Goal: Task Accomplishment & Management: Use online tool/utility

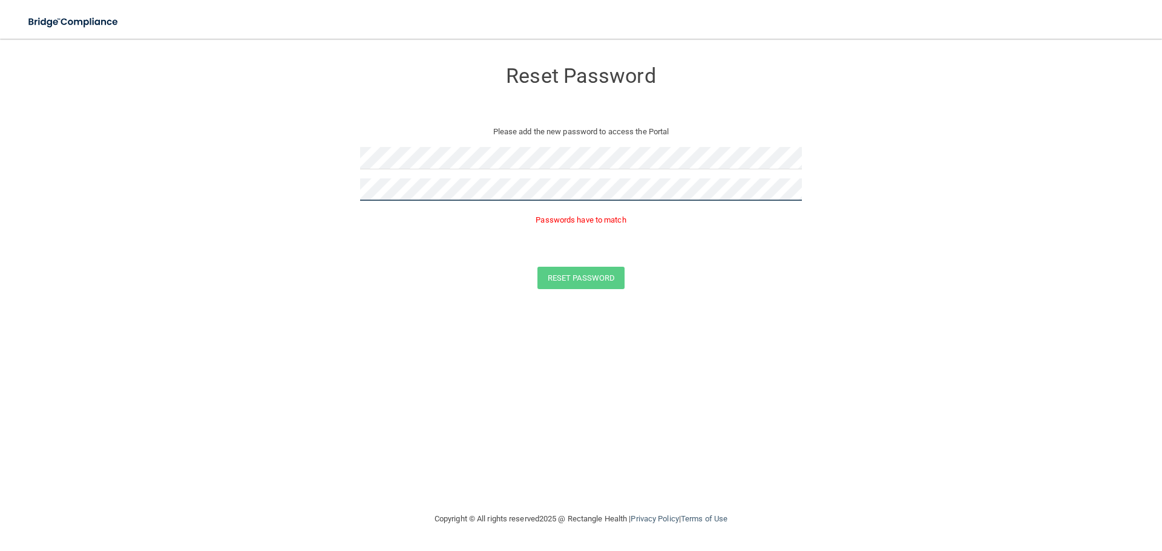
click at [292, 196] on form "Reset Password Please add the new password to access the Portal Passwords have …" at bounding box center [581, 177] width 1114 height 253
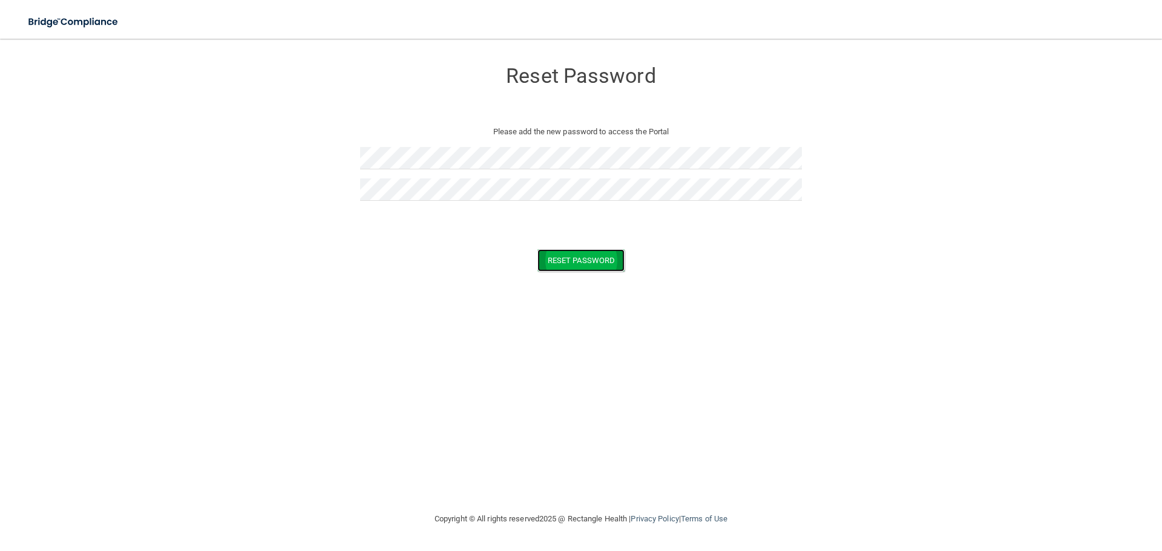
click at [567, 257] on button "Reset Password" at bounding box center [581, 260] width 87 height 22
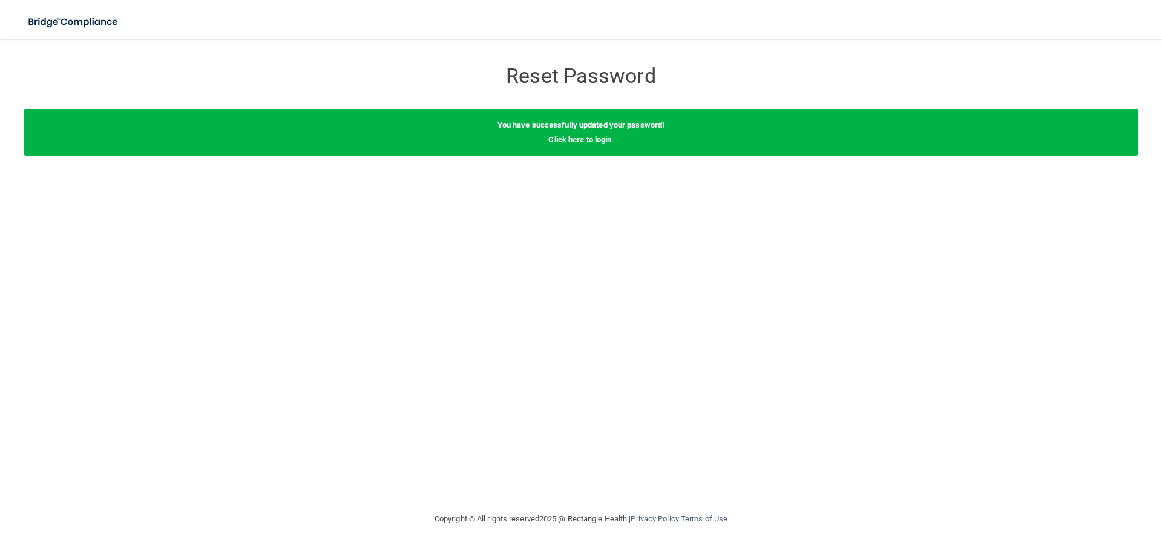
click at [572, 141] on link "Click here to login" at bounding box center [579, 139] width 63 height 9
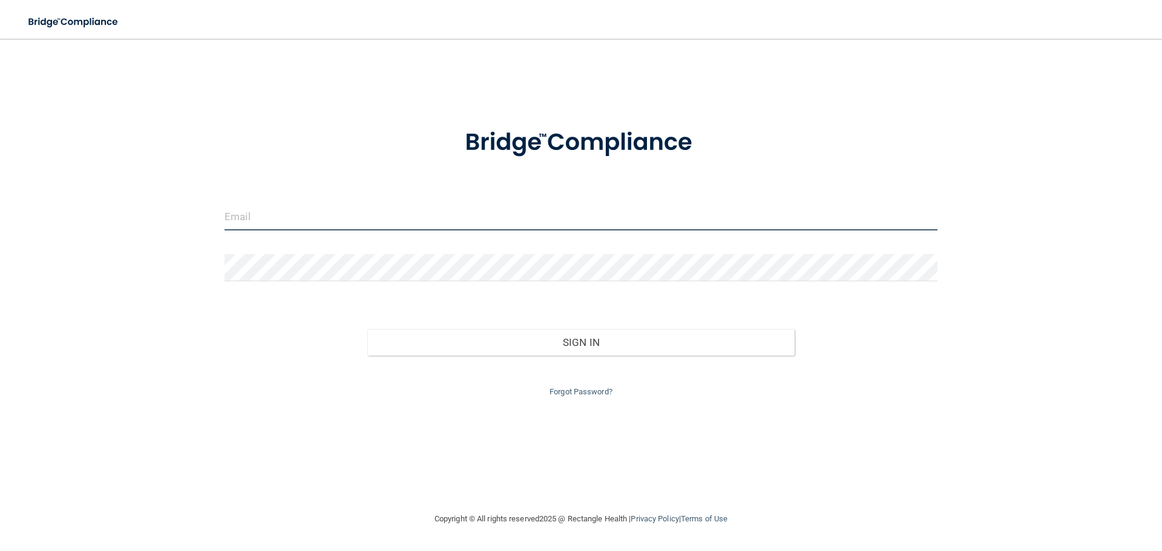
click at [286, 221] on input "email" at bounding box center [581, 216] width 713 height 27
type input "[EMAIL_ADDRESS][DOMAIN_NAME]"
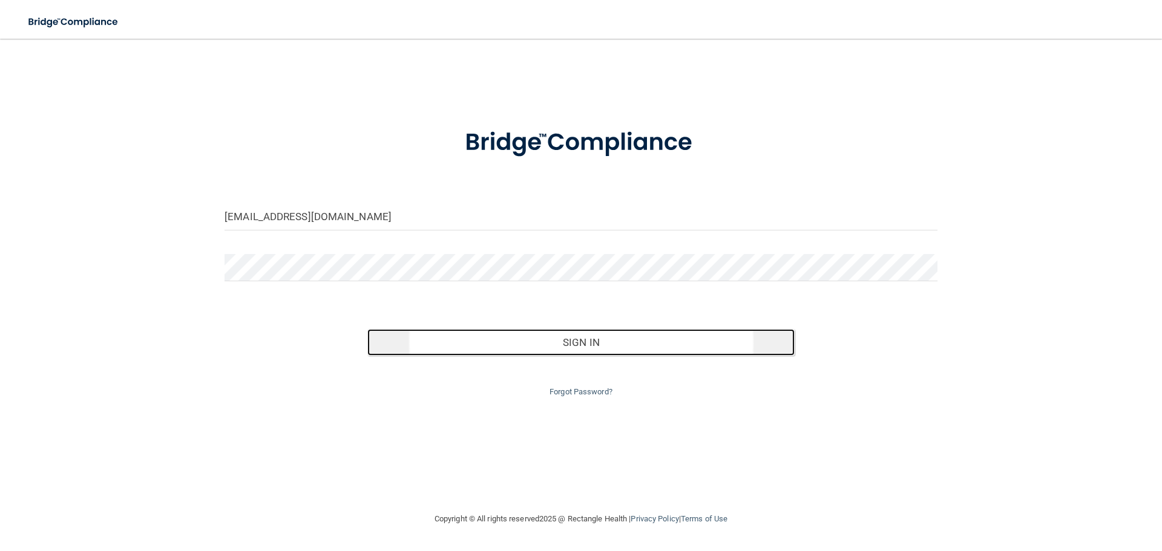
click at [580, 350] on button "Sign In" at bounding box center [581, 342] width 428 height 27
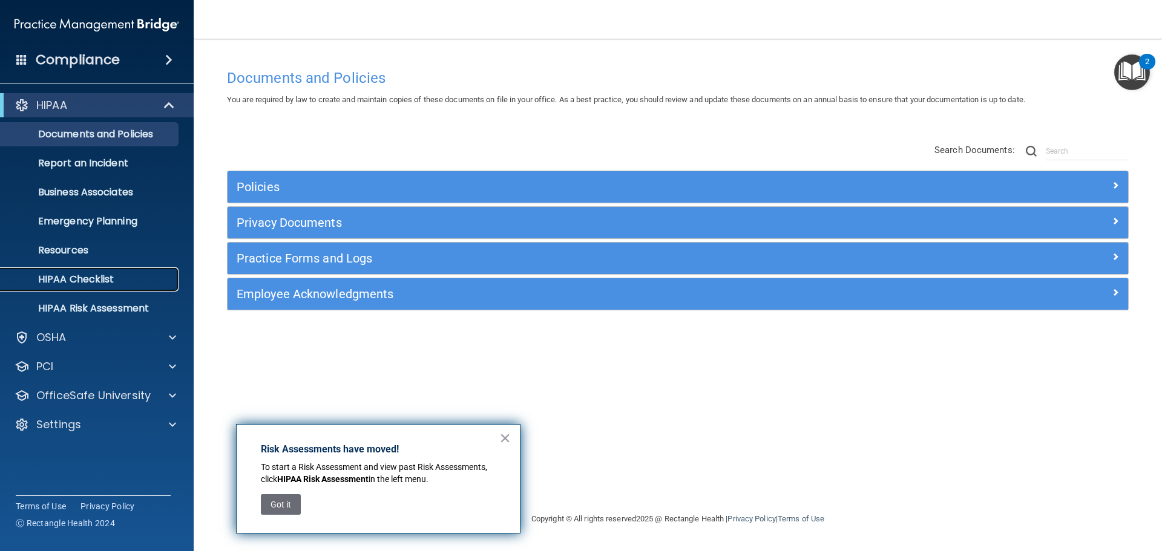
click at [84, 278] on p "HIPAA Checklist" at bounding box center [90, 280] width 165 height 12
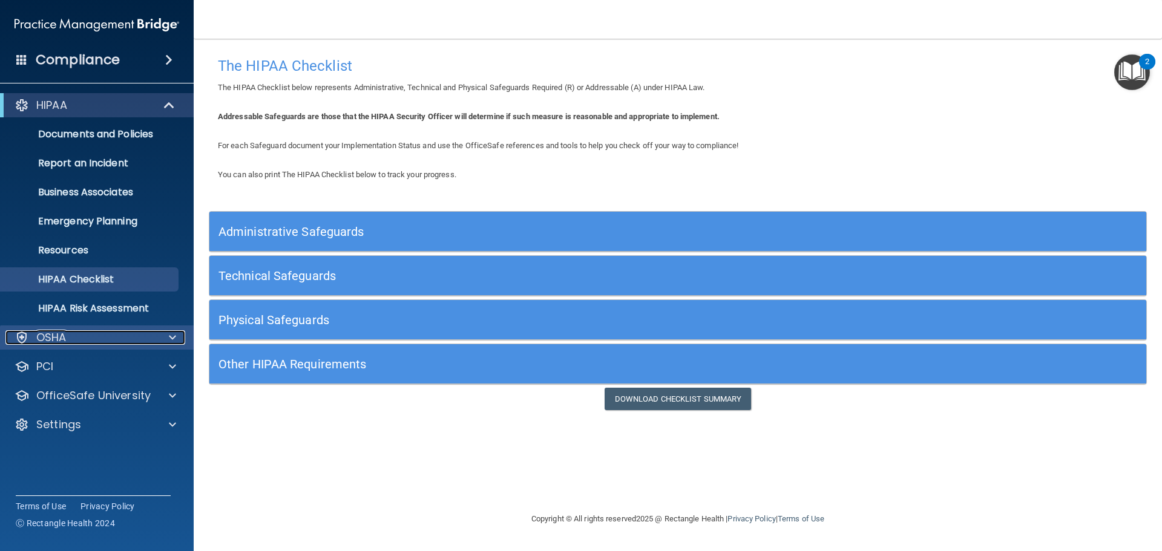
click at [129, 344] on div "OSHA" at bounding box center [80, 337] width 150 height 15
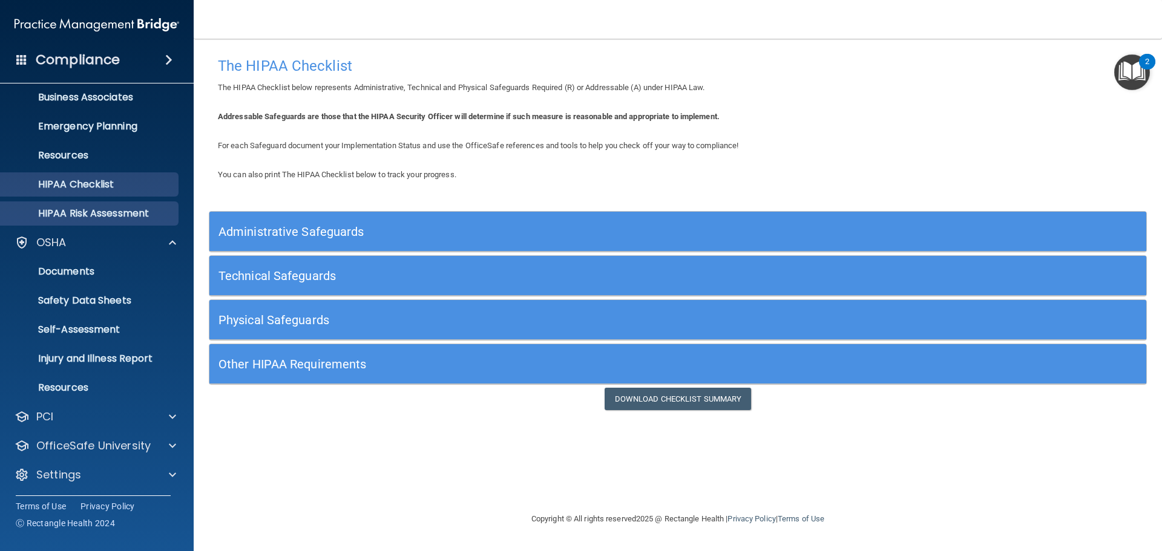
scroll to position [96, 0]
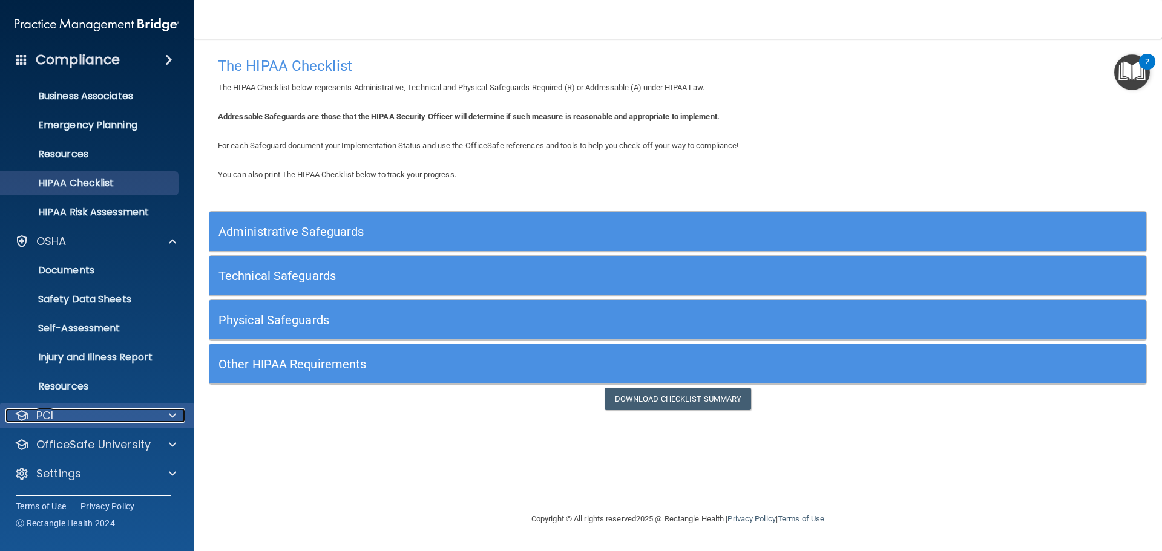
click at [97, 412] on div "PCI" at bounding box center [80, 416] width 150 height 15
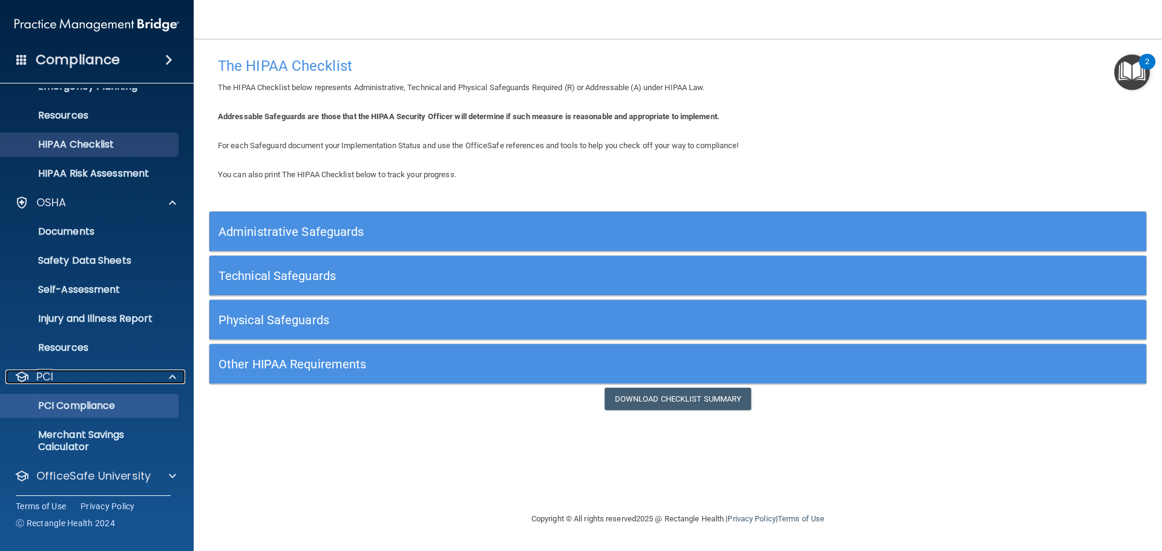
scroll to position [166, 0]
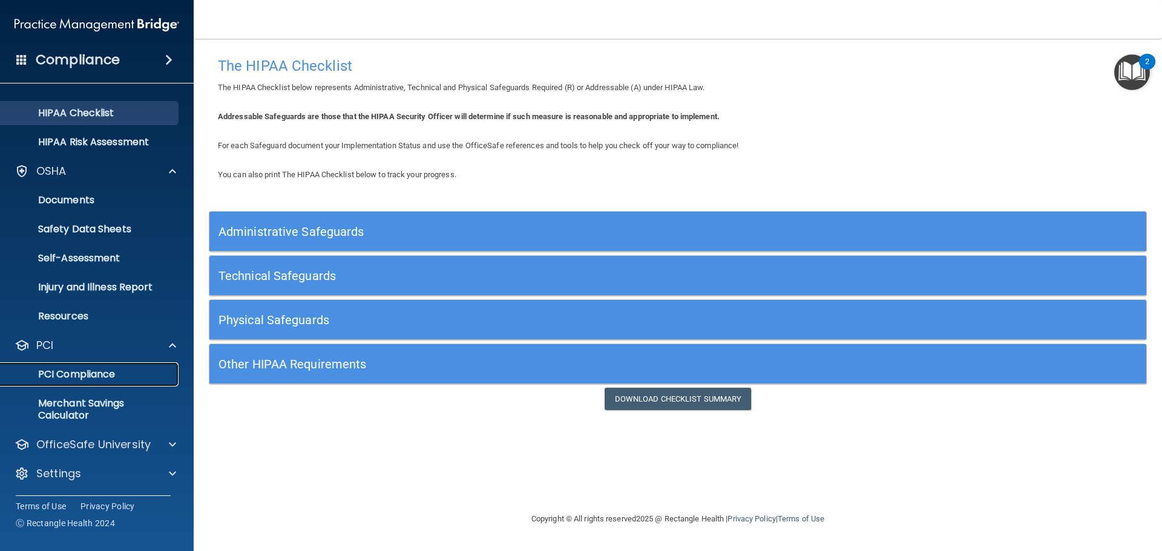
click at [87, 373] on p "PCI Compliance" at bounding box center [90, 375] width 165 height 12
click at [67, 258] on p "Self-Assessment" at bounding box center [90, 258] width 165 height 12
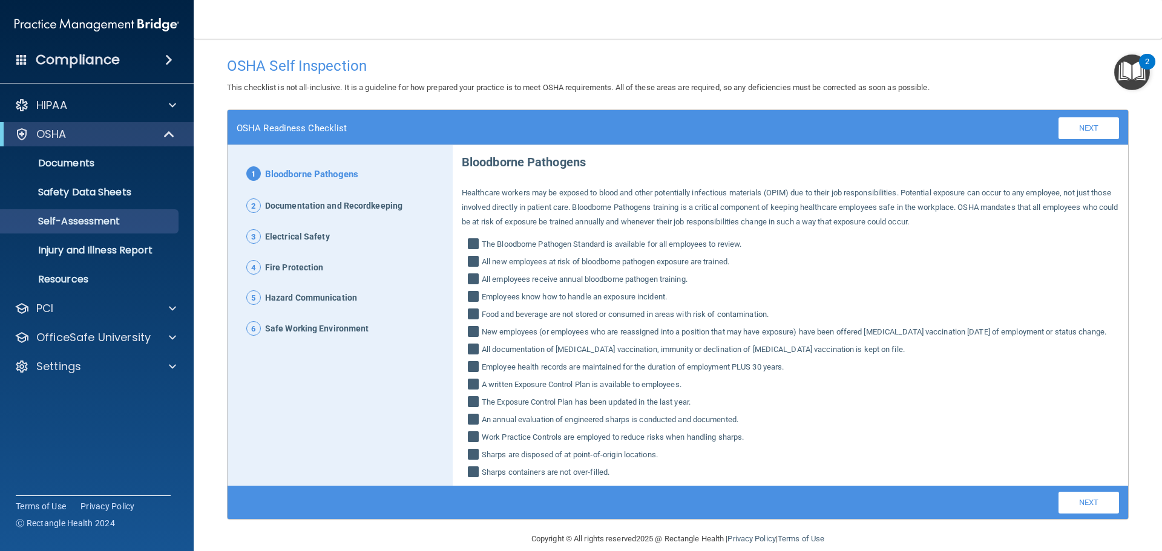
click at [470, 245] on input "The Bloodborne Pathogen Standard is available for all employees to review." at bounding box center [475, 246] width 14 height 12
click at [471, 245] on input "The Bloodborne Pathogen Standard is available for all employees to review." at bounding box center [475, 246] width 14 height 12
checkbox input "true"
click at [170, 106] on span at bounding box center [172, 105] width 7 height 15
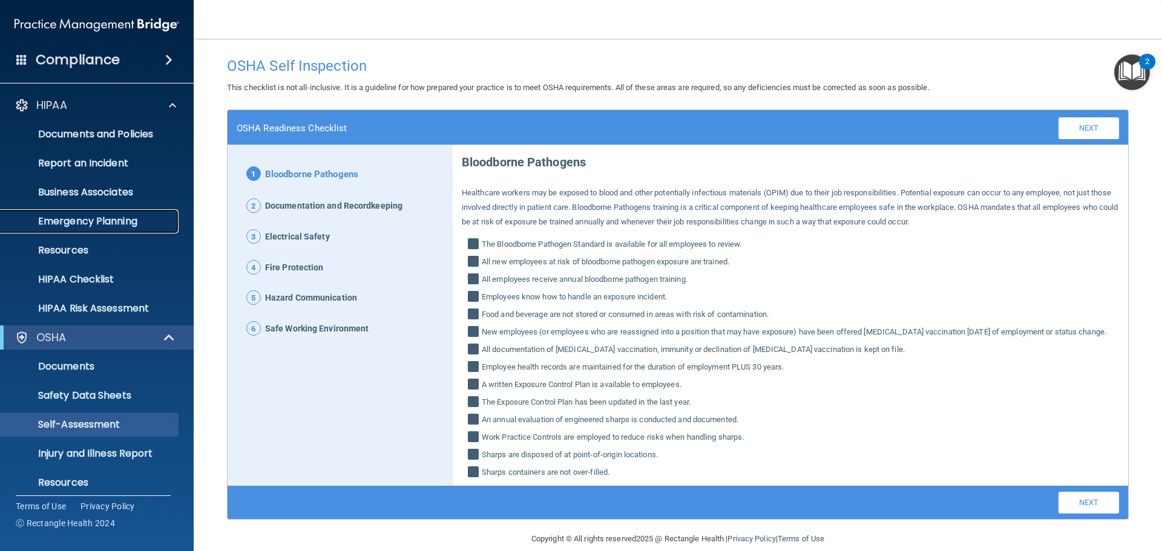
click at [111, 222] on p "Emergency Planning" at bounding box center [90, 221] width 165 height 12
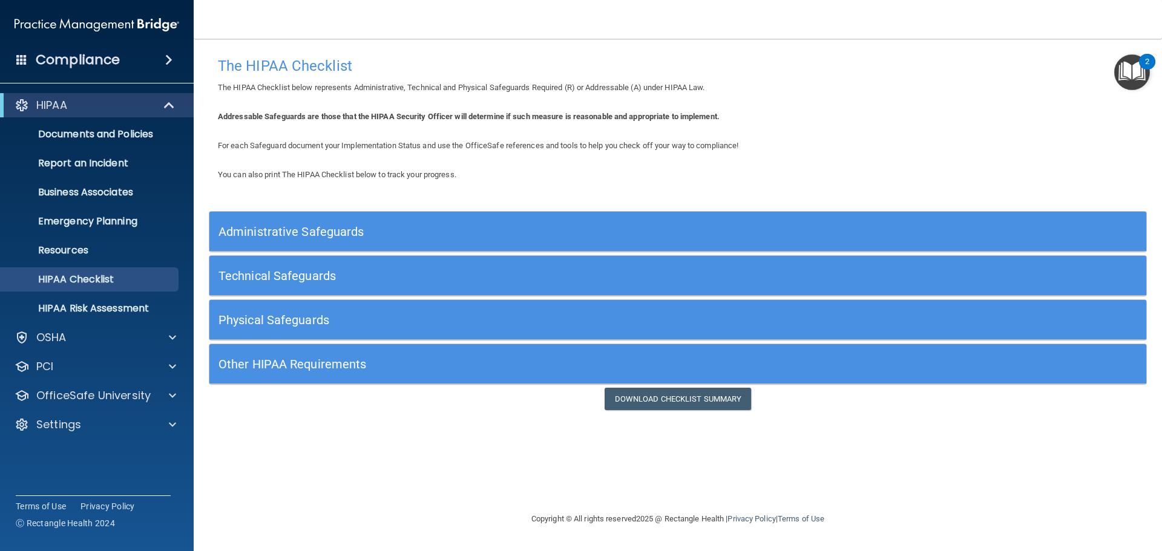
click at [171, 62] on span at bounding box center [168, 60] width 7 height 15
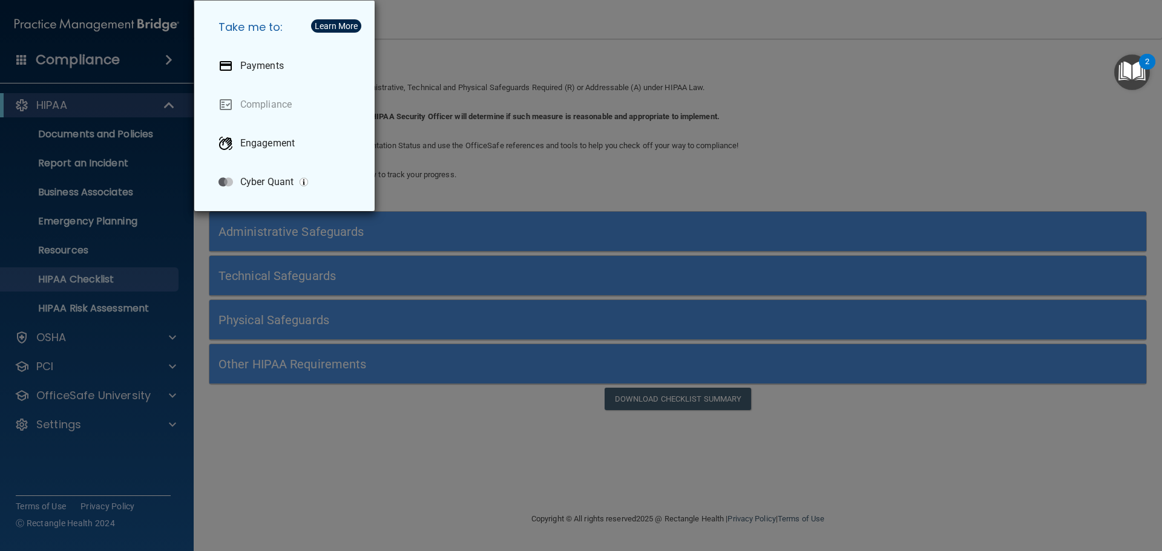
click at [82, 108] on div "Take me to: Payments Compliance Engagement Cyber Quant" at bounding box center [581, 275] width 1162 height 551
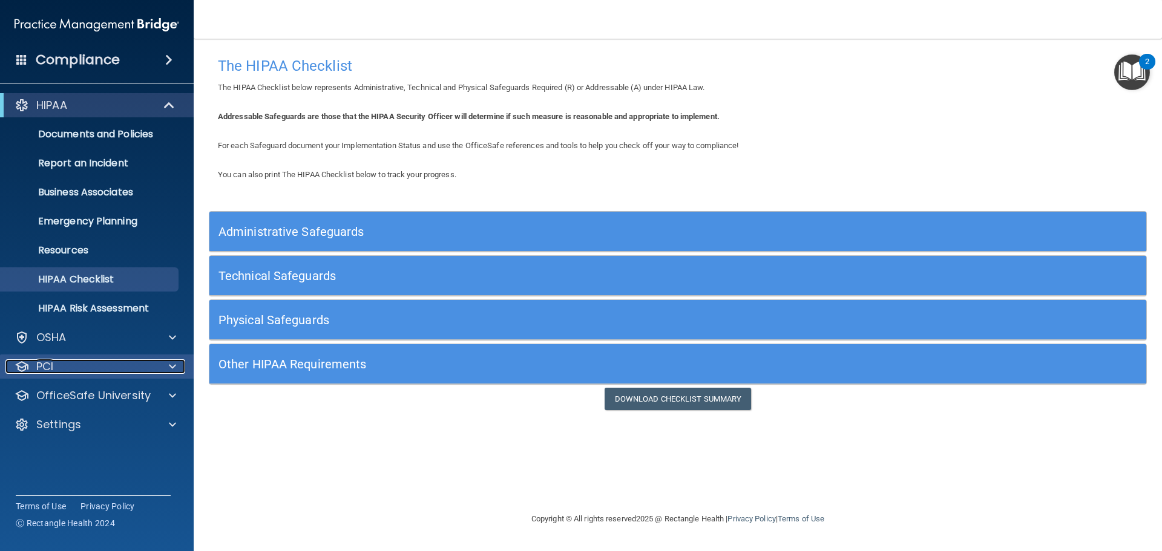
click at [87, 367] on div "PCI" at bounding box center [80, 367] width 150 height 15
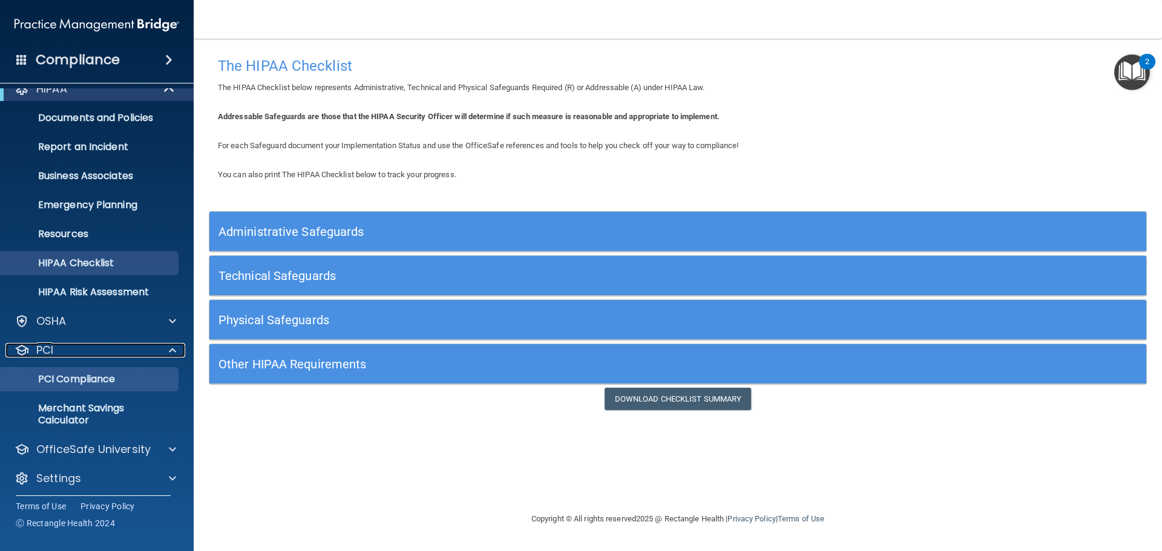
scroll to position [21, 0]
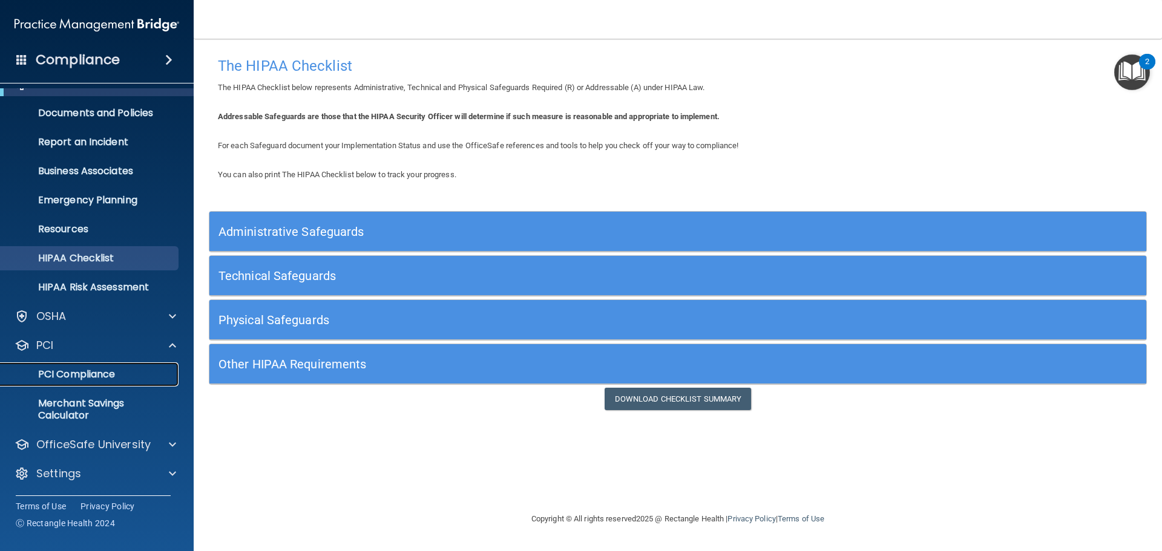
click at [97, 371] on p "PCI Compliance" at bounding box center [90, 375] width 165 height 12
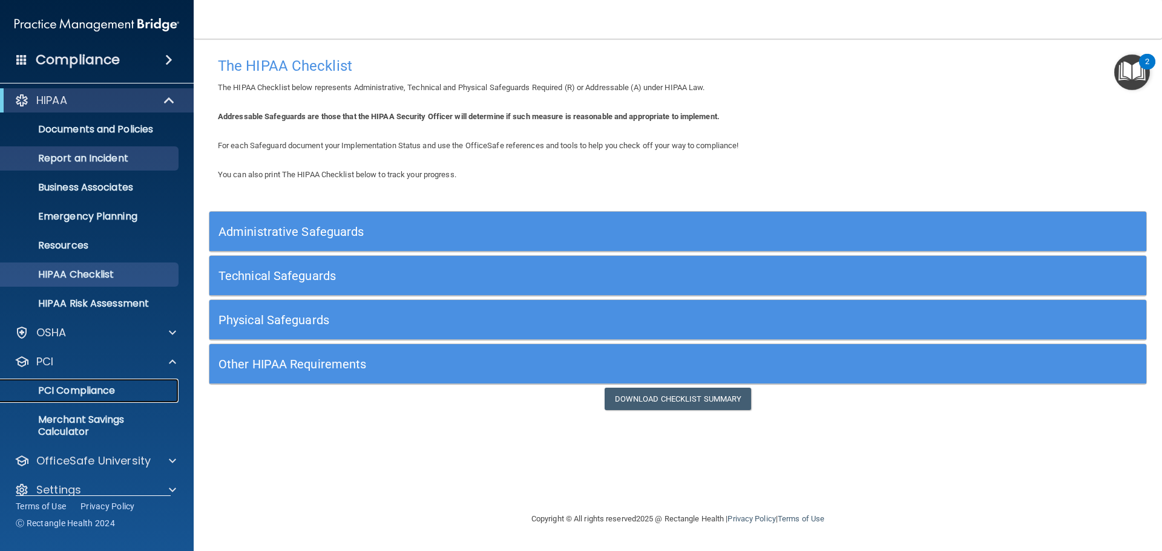
scroll to position [0, 0]
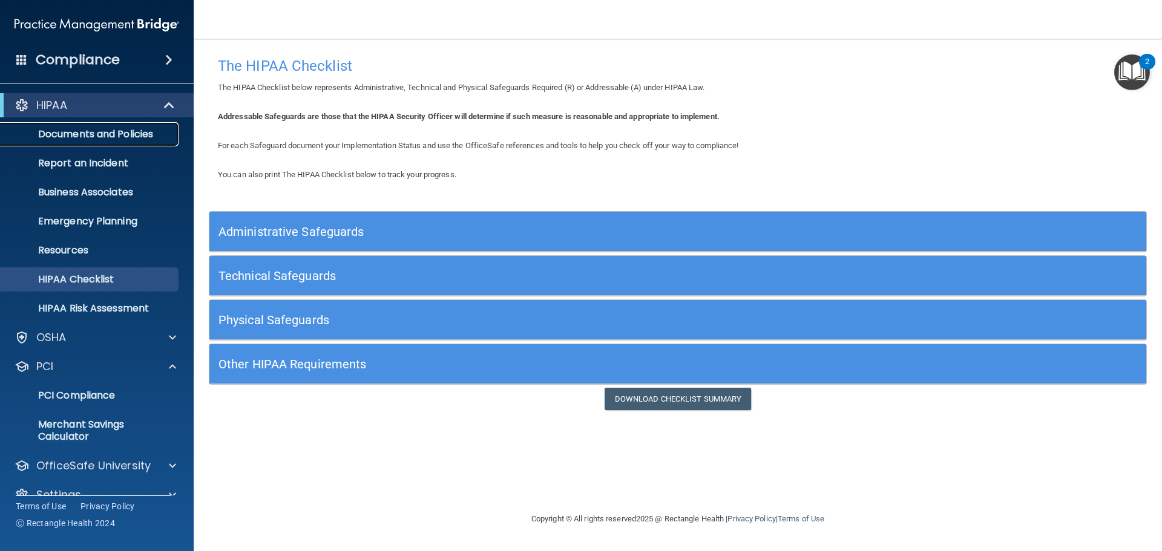
click at [95, 137] on p "Documents and Policies" at bounding box center [90, 134] width 165 height 12
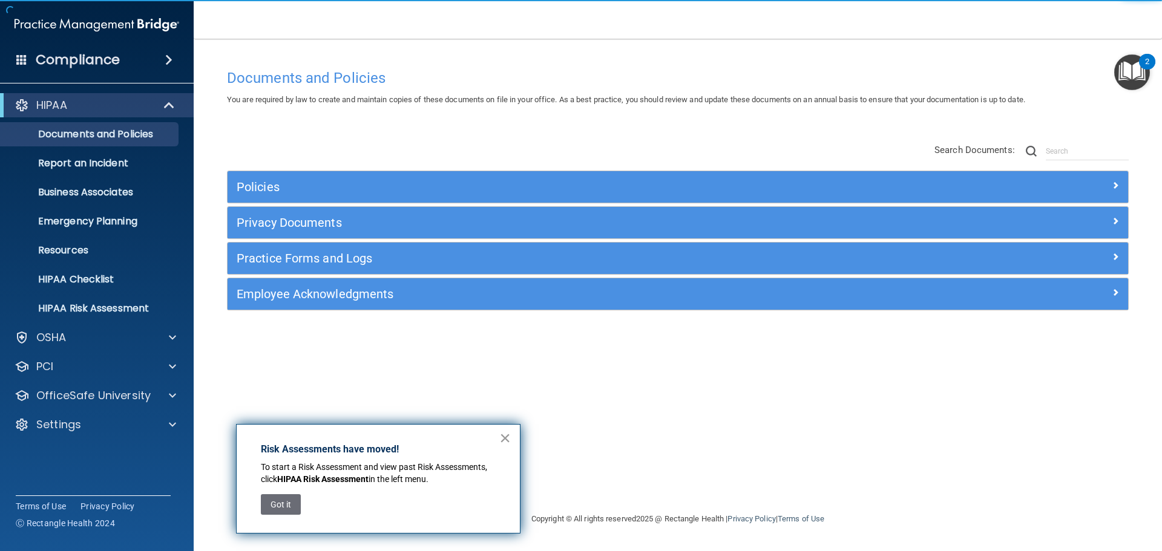
click at [507, 438] on button "×" at bounding box center [505, 438] width 12 height 19
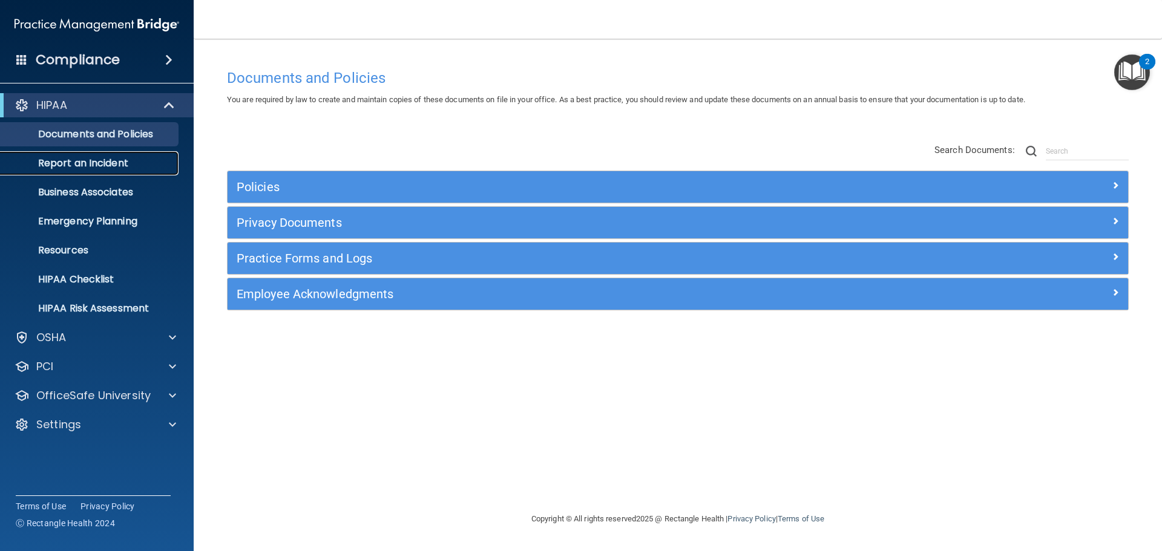
click at [79, 167] on p "Report an Incident" at bounding box center [90, 163] width 165 height 12
